Goal: Use online tool/utility: Utilize a website feature to perform a specific function

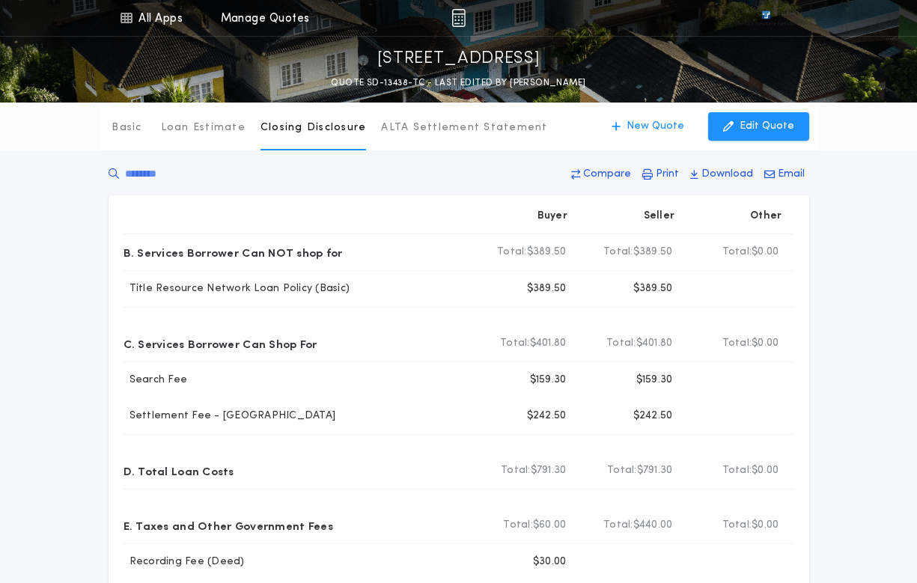
click at [116, 171] on icon at bounding box center [113, 173] width 10 height 15
click at [108, 173] on icon at bounding box center [113, 173] width 10 height 15
click at [162, 170] on input "text" at bounding box center [220, 173] width 224 height 15
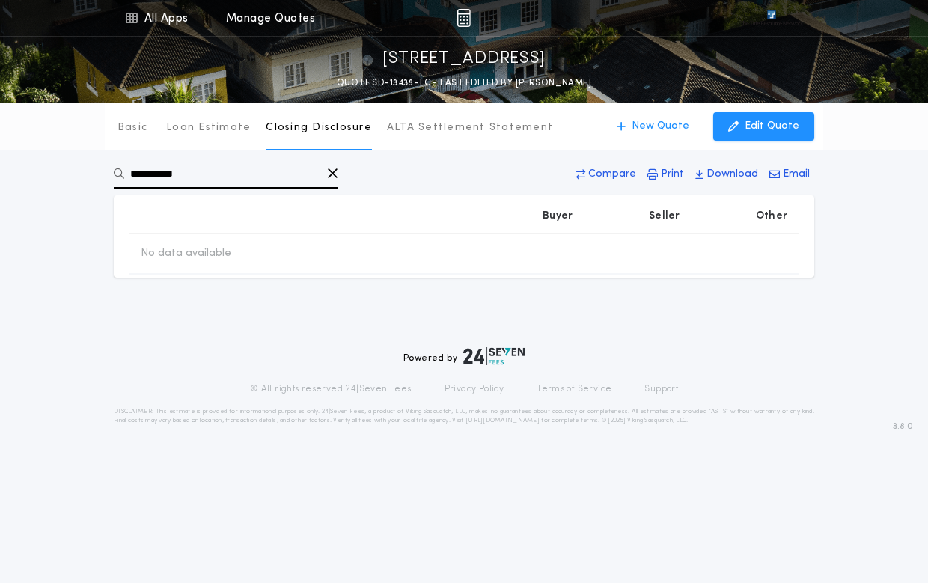
type input "**********"
click at [192, 334] on div "Powered by © All rights reserved. 24|Seven Fees Privacy Policy Terms of Service…" at bounding box center [464, 360] width 928 height 165
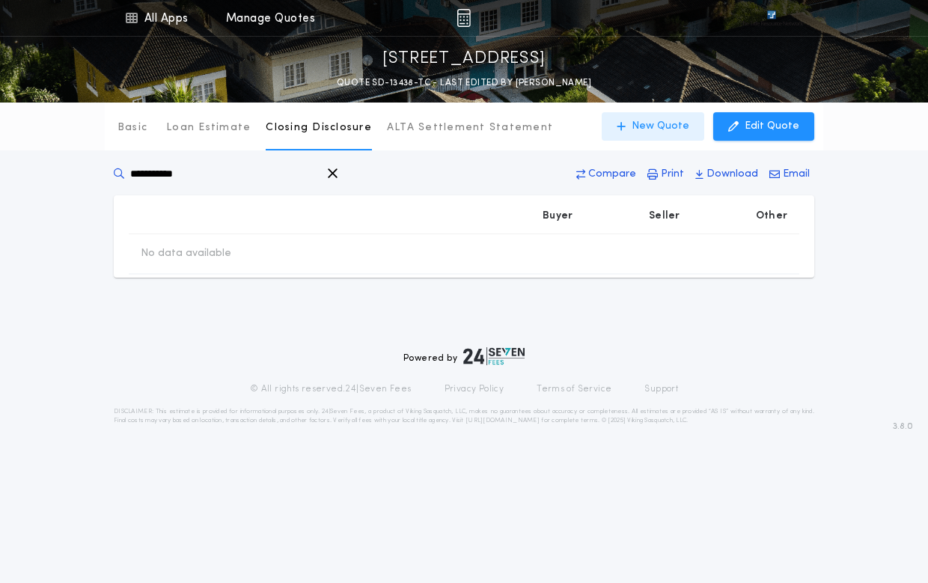
click at [658, 118] on button "New Quote" at bounding box center [653, 126] width 103 height 28
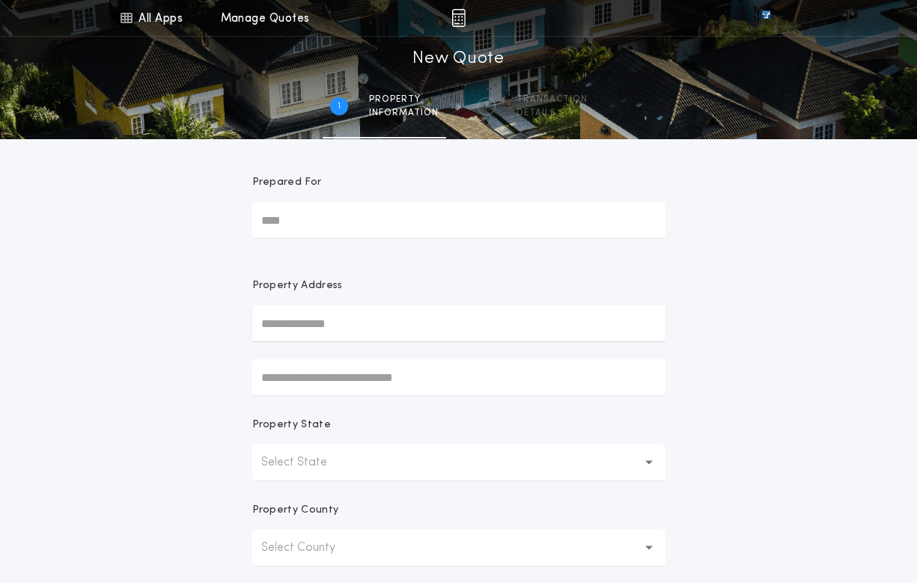
click at [255, 329] on input "text" at bounding box center [458, 323] width 413 height 36
paste input "**********"
type input "**********"
click at [376, 352] on button "[STREET_ADDRESS]" at bounding box center [458, 353] width 413 height 22
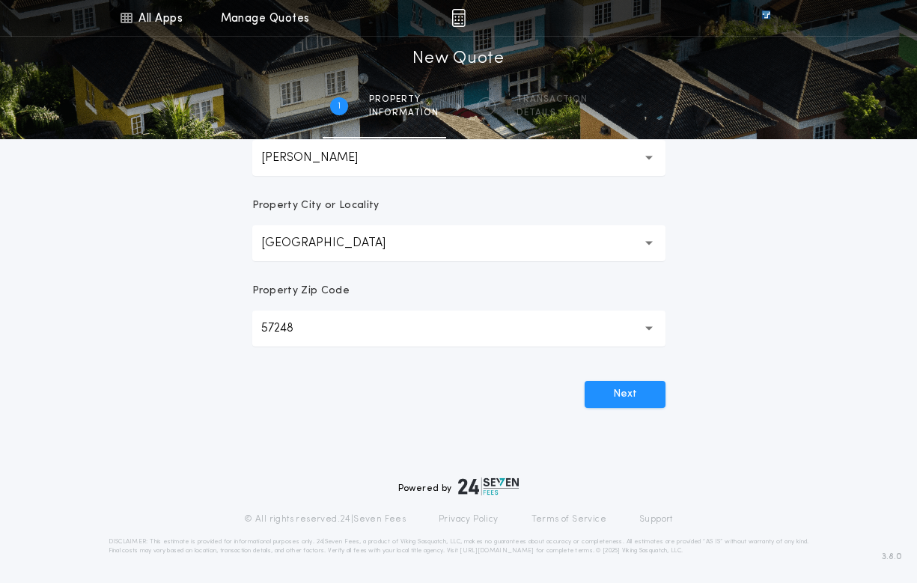
scroll to position [392, 0]
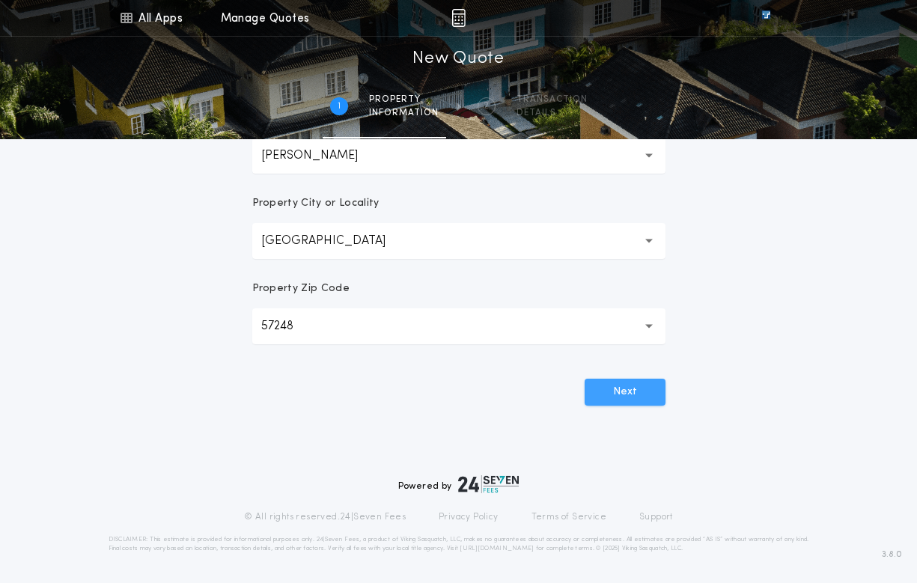
click at [613, 391] on button "Next" at bounding box center [624, 392] width 81 height 27
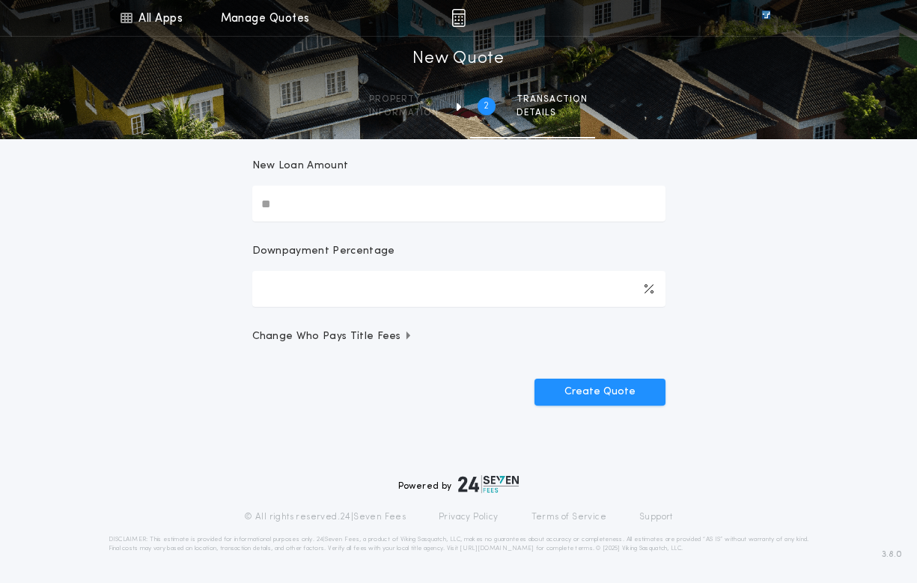
scroll to position [0, 0]
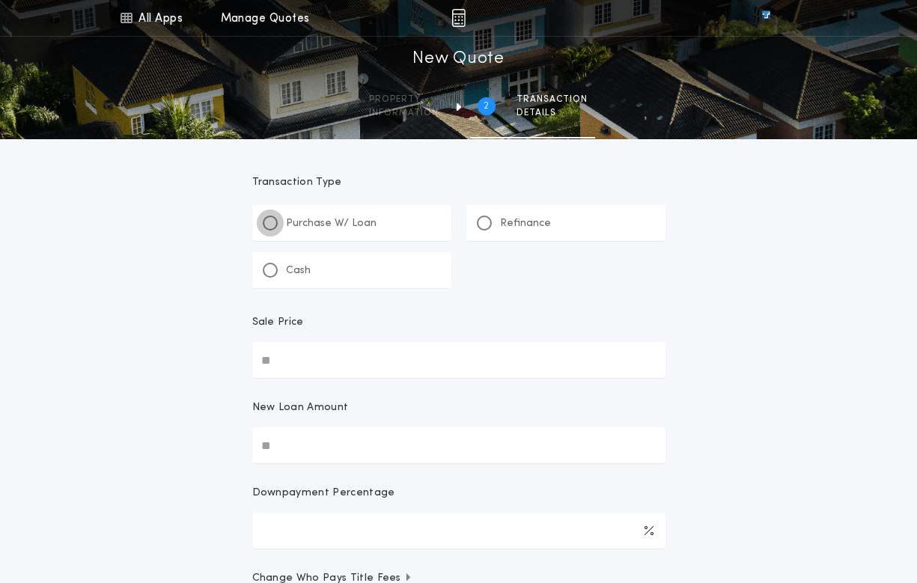
click at [275, 220] on div at bounding box center [270, 222] width 15 height 15
click at [483, 224] on div at bounding box center [483, 222] width 7 height 7
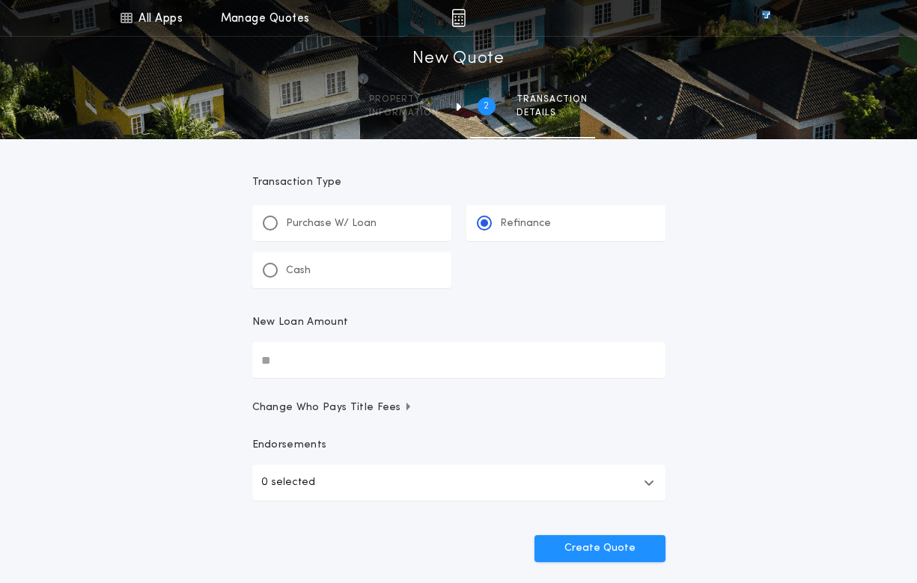
click at [334, 364] on input "New Loan Amount" at bounding box center [458, 360] width 413 height 36
type input "********"
click at [655, 483] on button "0 selected" at bounding box center [458, 483] width 413 height 36
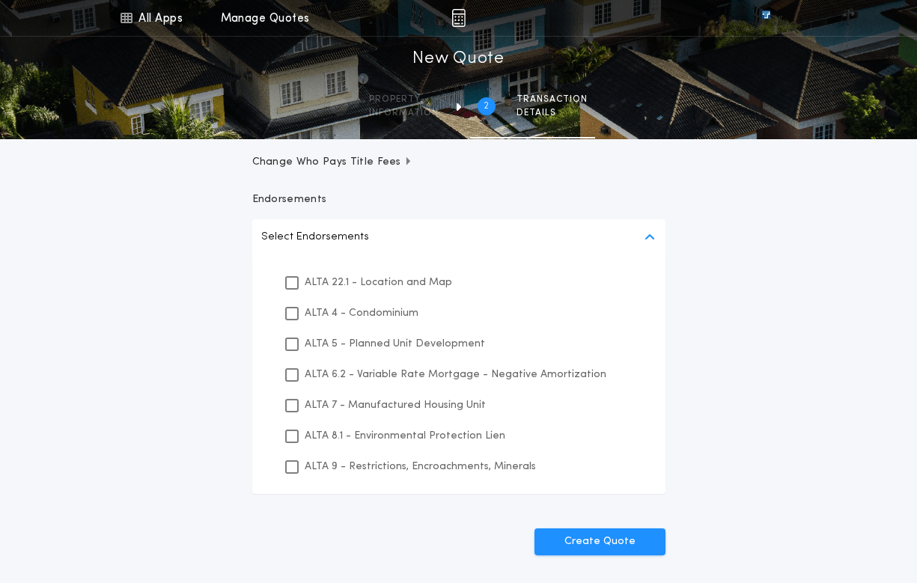
scroll to position [299, 0]
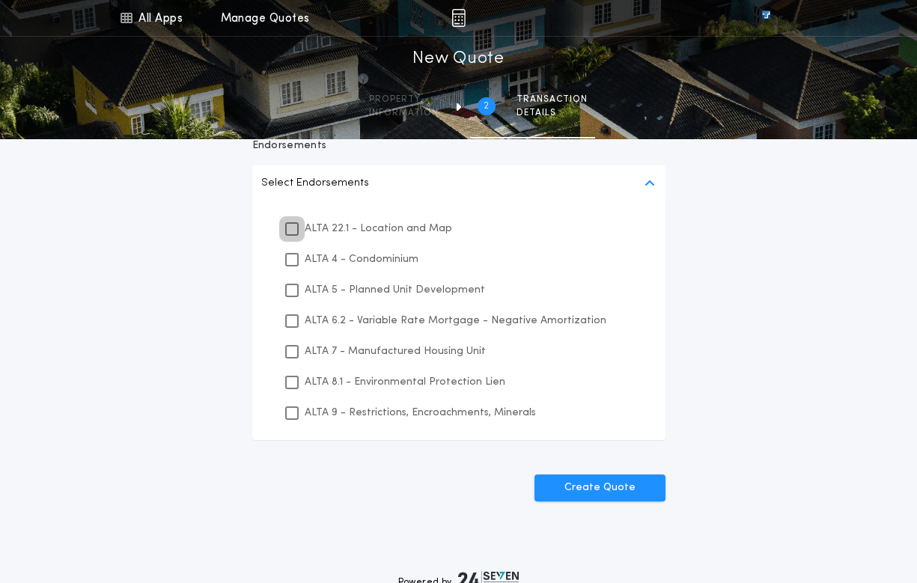
click at [287, 231] on icon at bounding box center [291, 229] width 9 height 10
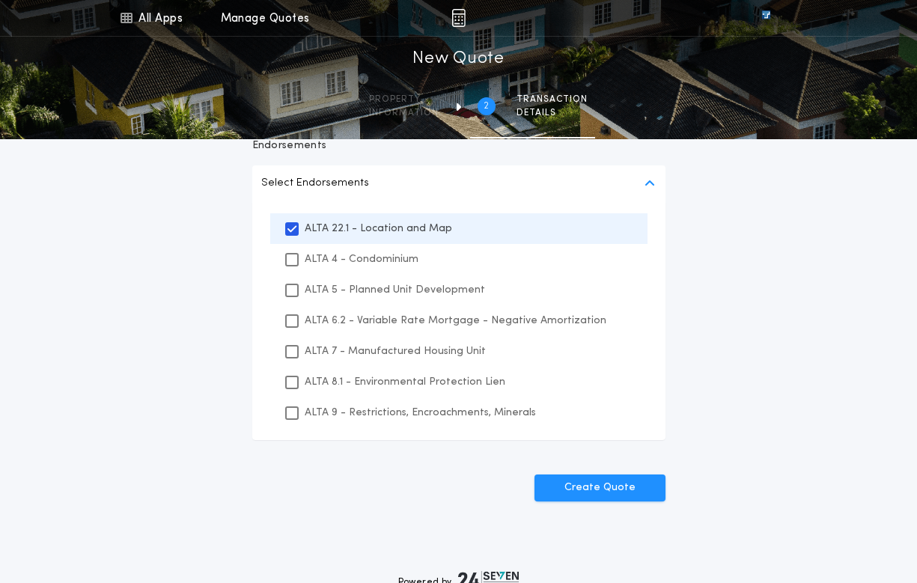
drag, startPoint x: 290, startPoint y: 381, endPoint x: 290, endPoint y: 405, distance: 24.0
click at [290, 387] on icon at bounding box center [291, 382] width 9 height 10
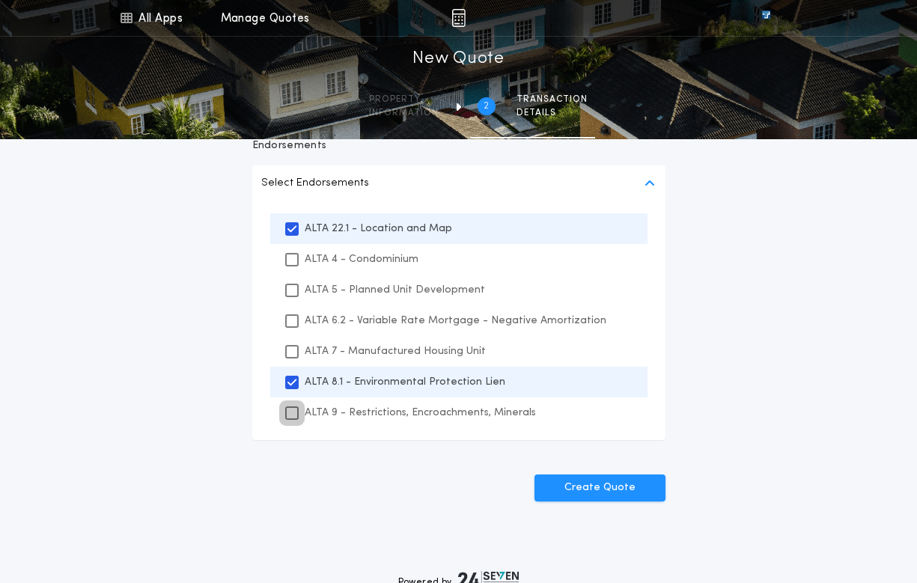
click at [291, 413] on icon at bounding box center [291, 413] width 9 height 10
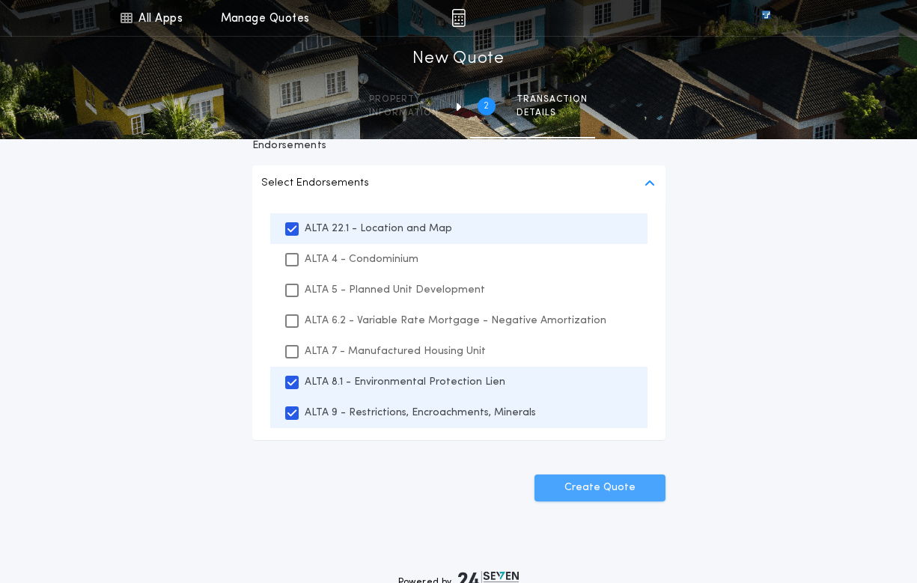
click at [623, 488] on button "Create Quote" at bounding box center [599, 487] width 131 height 27
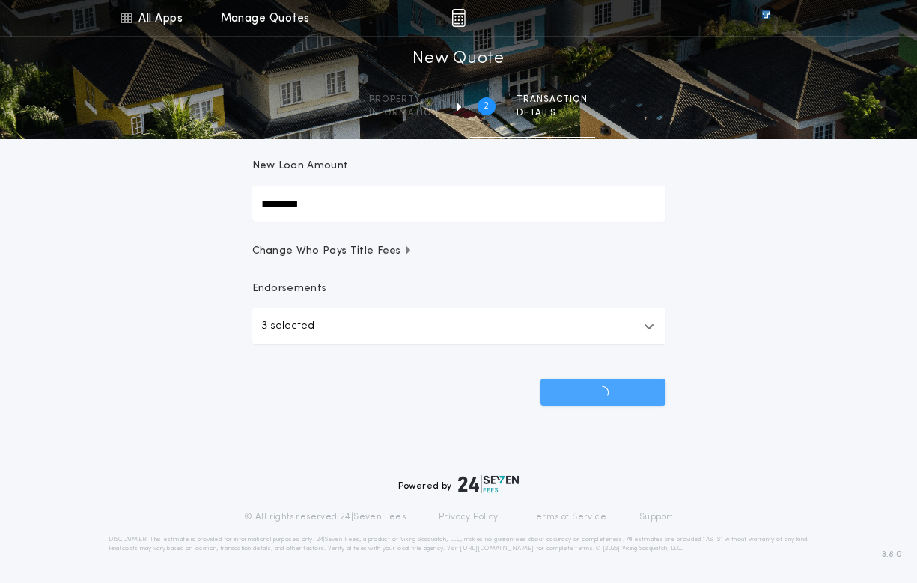
scroll to position [156, 0]
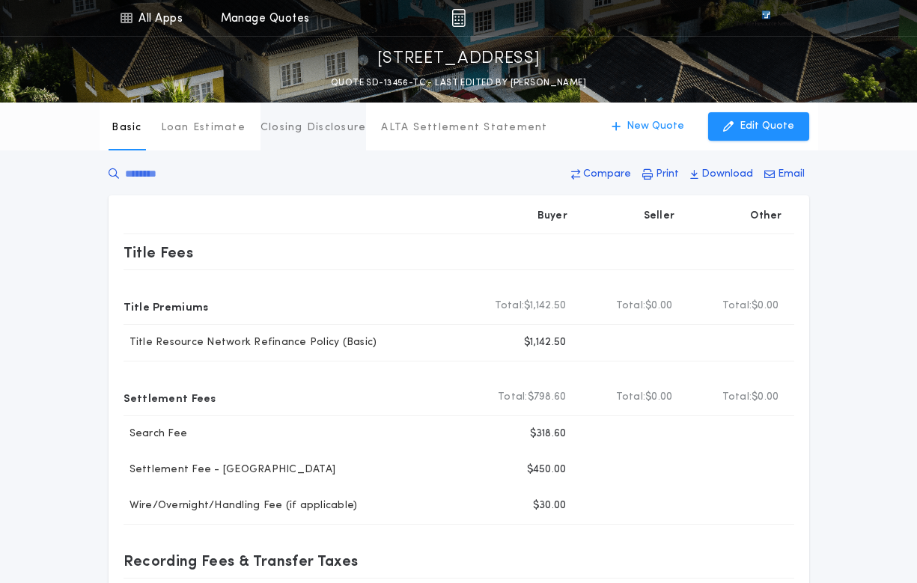
click at [272, 126] on p "Closing Disclosure" at bounding box center [313, 127] width 106 height 15
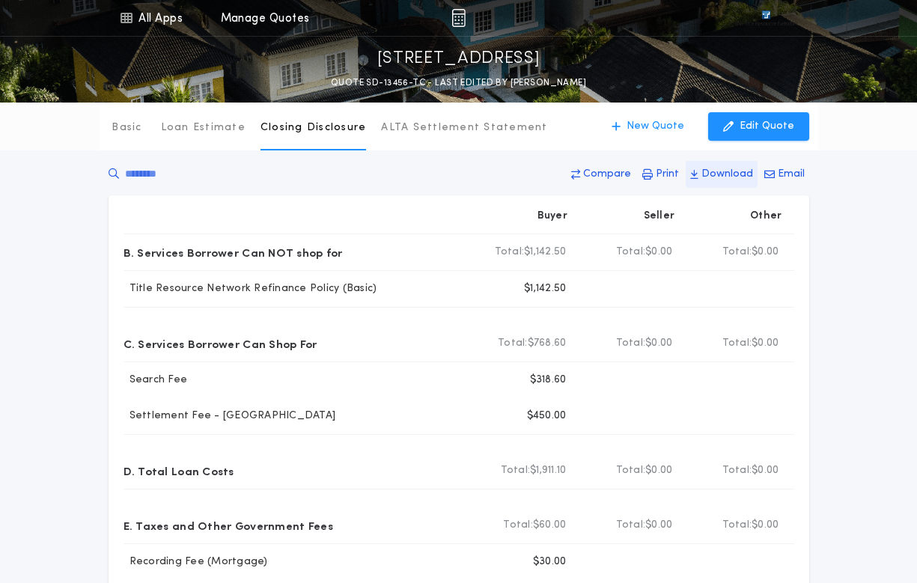
click at [728, 171] on p "Download" at bounding box center [727, 174] width 52 height 15
